Goal: Find specific page/section

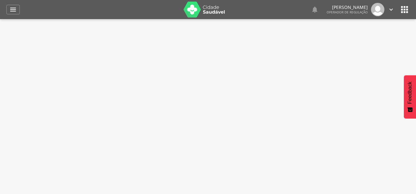
click at [198, 12] on img at bounding box center [203, 10] width 41 height 16
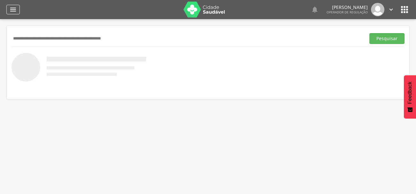
click at [12, 9] on icon "" at bounding box center [13, 10] width 8 height 8
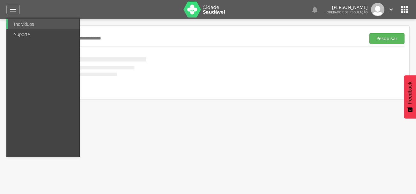
drag, startPoint x: 147, startPoint y: 37, endPoint x: 163, endPoint y: 26, distance: 19.7
click at [147, 37] on input "text" at bounding box center [186, 38] width 351 height 11
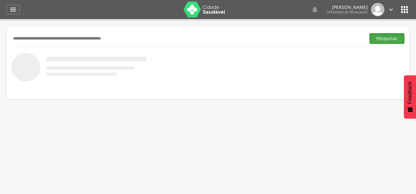
click at [370, 41] on button "Pesquisar" at bounding box center [386, 38] width 35 height 11
